Goal: Information Seeking & Learning: Learn about a topic

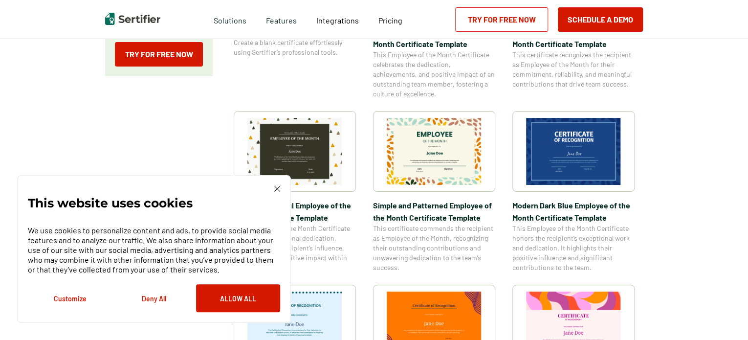
scroll to position [342, 0]
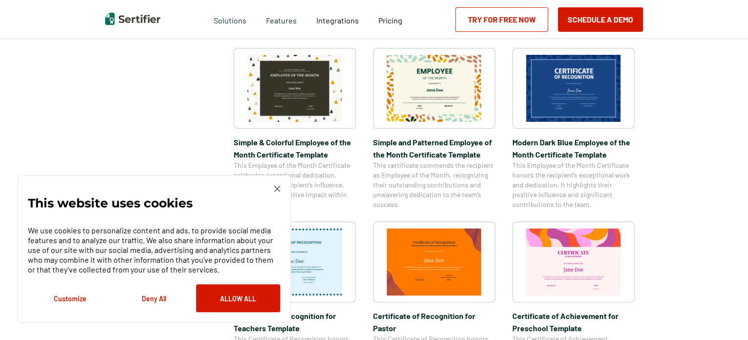
click at [278, 185] on div "This website uses cookies We use cookies to personalize content and ads, to pro…" at bounding box center [154, 249] width 274 height 148
click at [279, 187] on img at bounding box center [277, 189] width 6 height 6
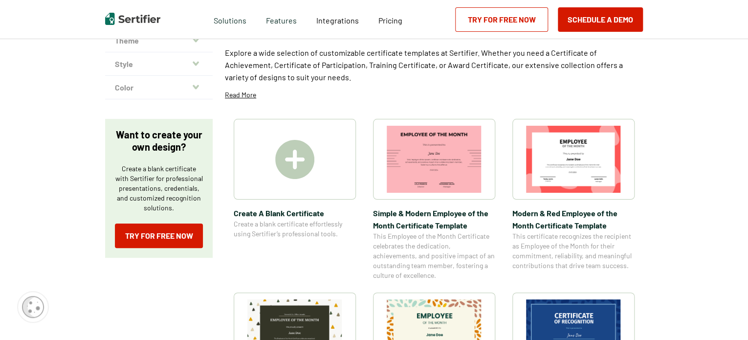
scroll to position [0, 0]
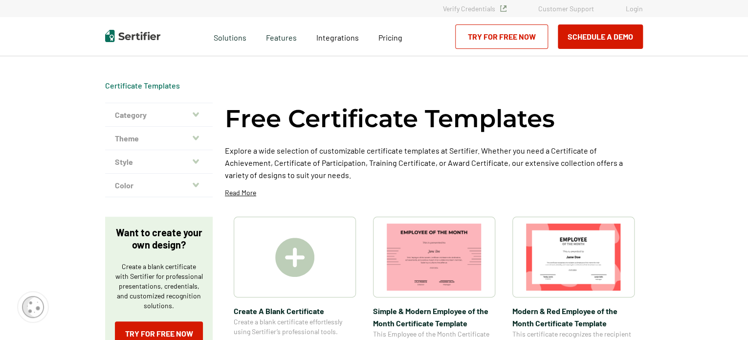
click at [197, 116] on icon "button" at bounding box center [196, 114] width 6 height 4
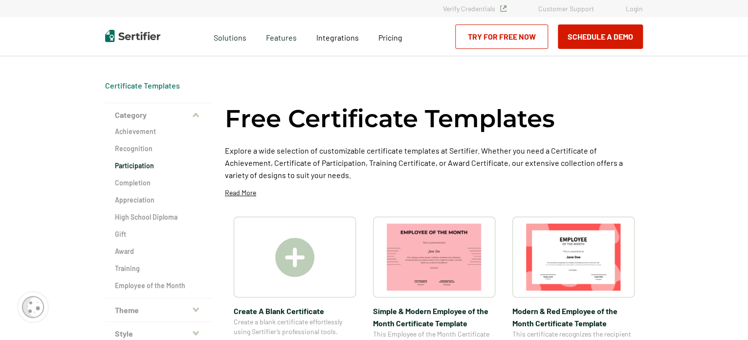
click at [140, 168] on h2 "Participation" at bounding box center [159, 166] width 88 height 10
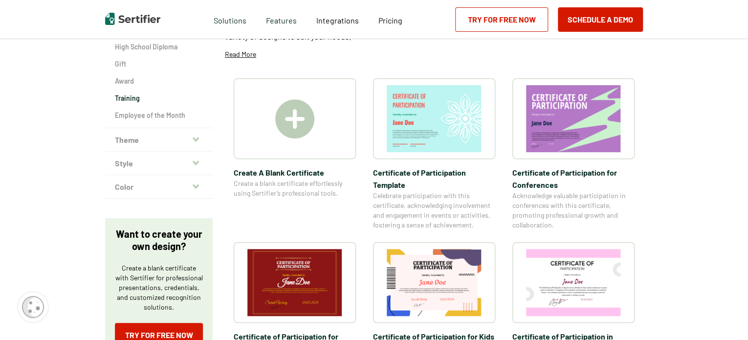
scroll to position [147, 0]
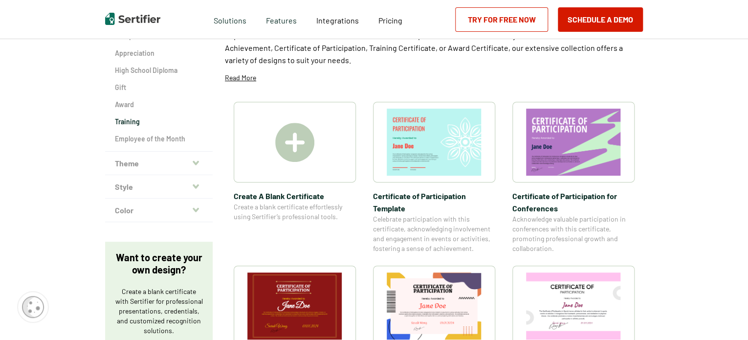
click at [136, 125] on h2 "Training" at bounding box center [159, 122] width 88 height 10
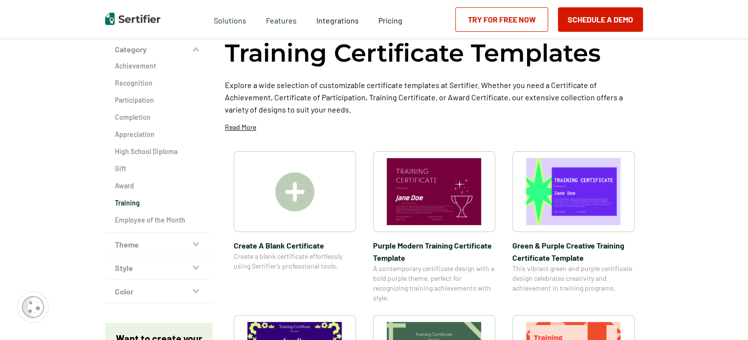
scroll to position [49, 0]
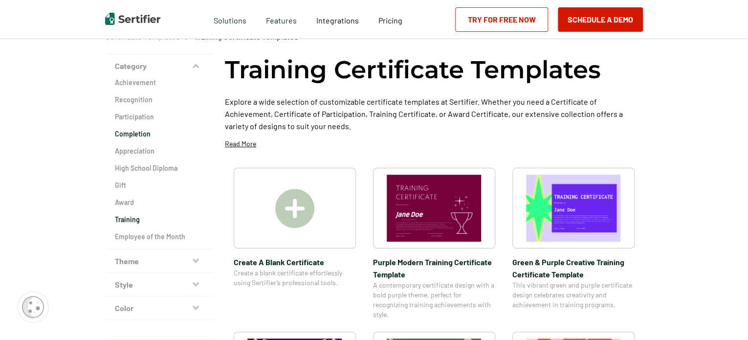
click at [141, 129] on h2 "Completion" at bounding box center [159, 134] width 88 height 10
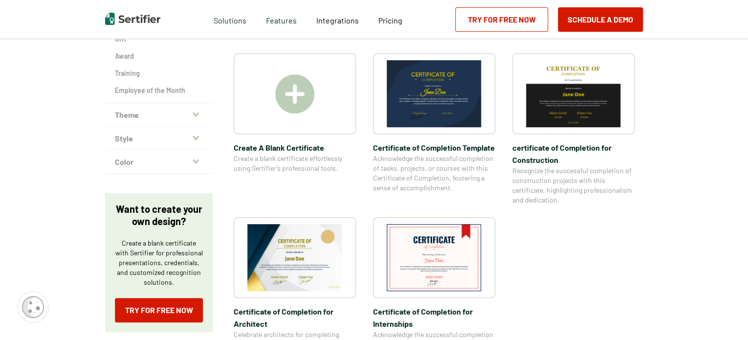
scroll to position [196, 0]
click at [337, 258] on img at bounding box center [295, 257] width 95 height 67
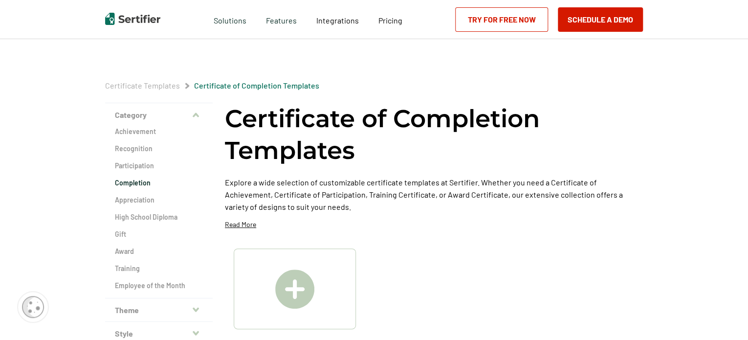
scroll to position [196, 0]
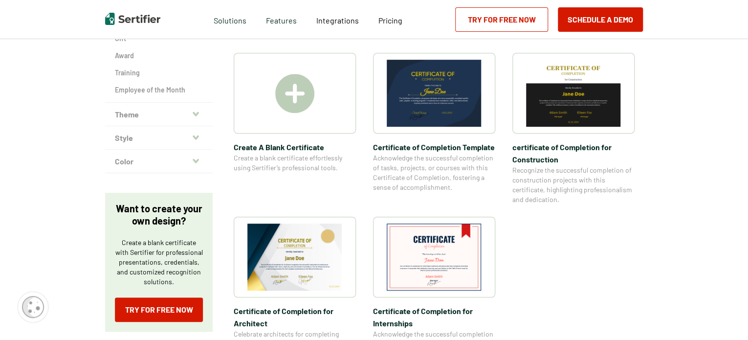
click at [268, 91] on div at bounding box center [295, 93] width 122 height 81
